Goal: Task Accomplishment & Management: Manage account settings

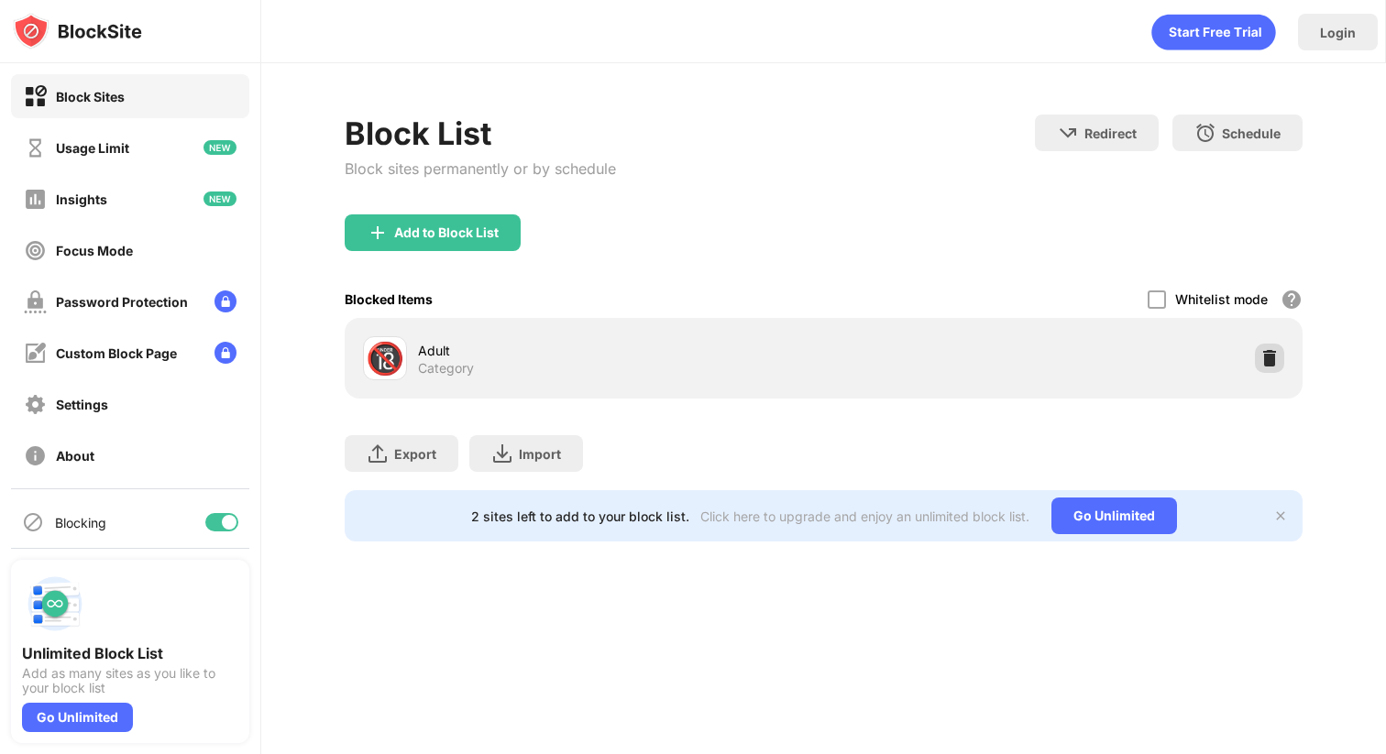
click at [1263, 364] on img at bounding box center [1269, 358] width 18 height 18
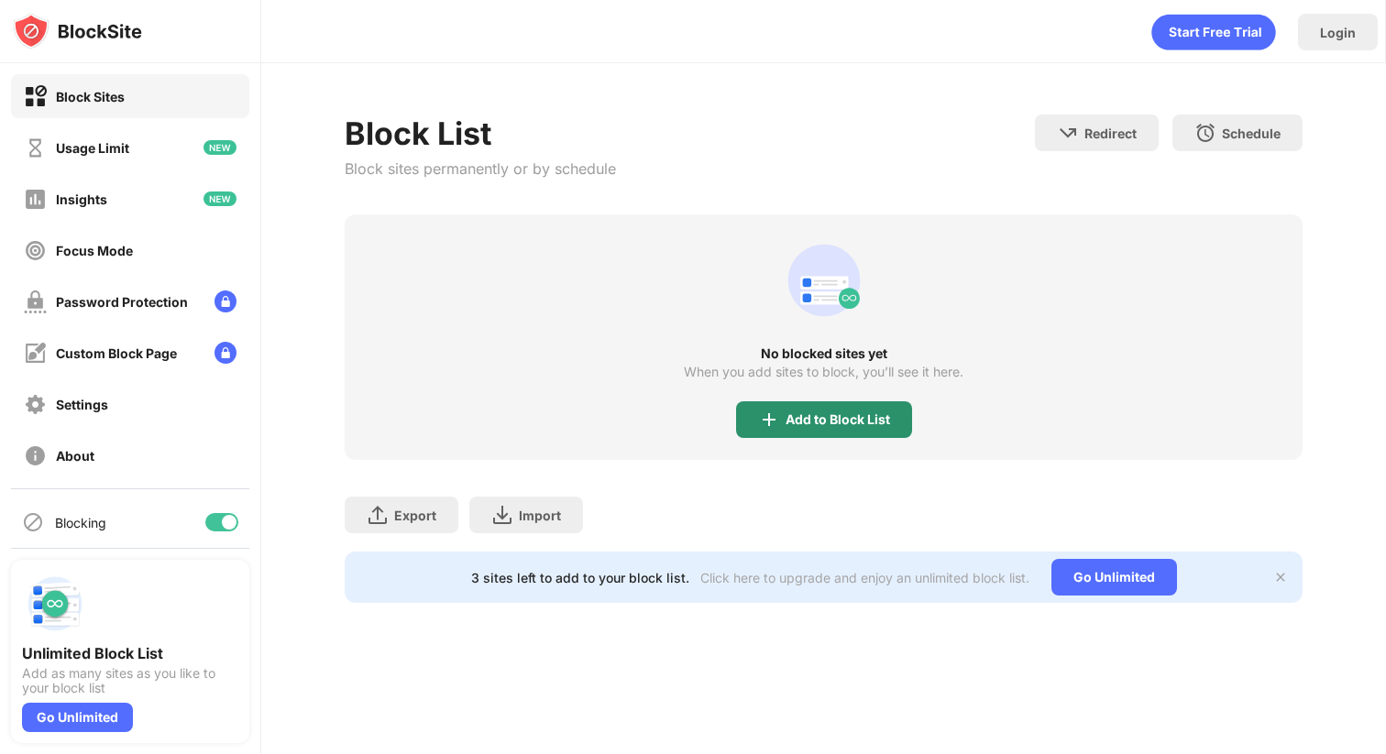
click at [861, 414] on div "Add to Block List" at bounding box center [837, 419] width 104 height 15
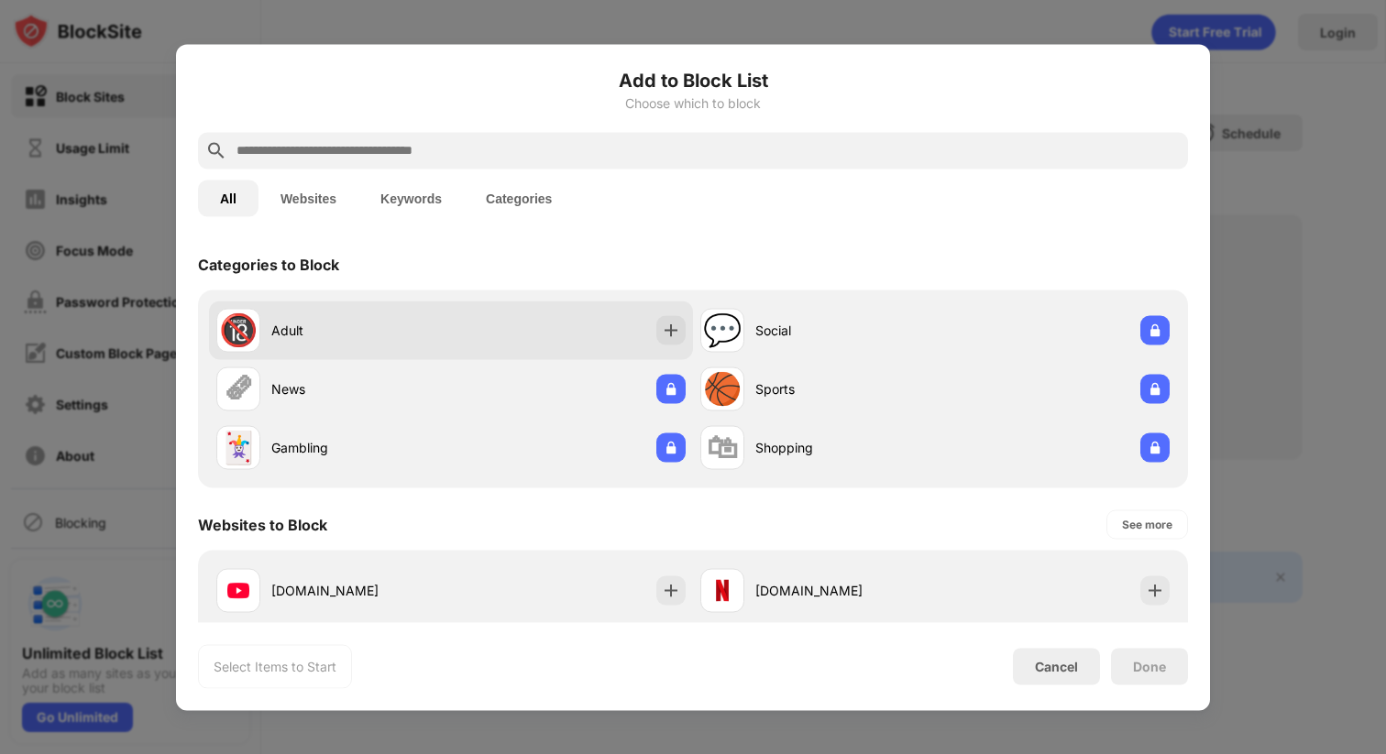
click at [671, 323] on img at bounding box center [671, 330] width 18 height 18
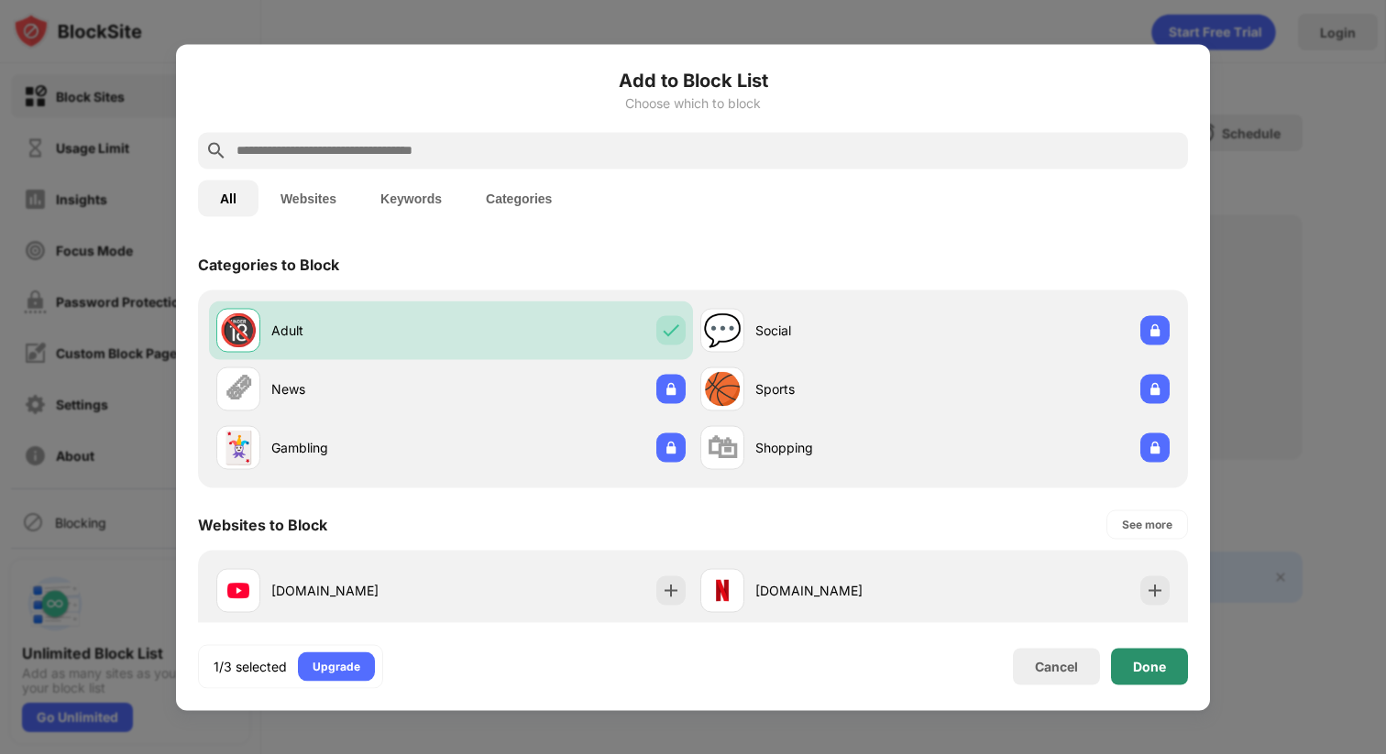
click at [1144, 669] on div "Done" at bounding box center [1149, 666] width 33 height 15
